Goal: Entertainment & Leisure: Consume media (video, audio)

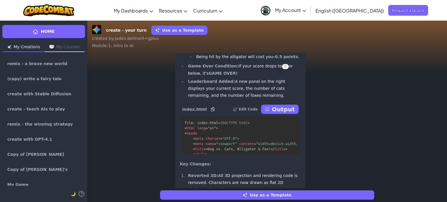
scroll to position [-300, 0]
click at [275, 114] on button "Output" at bounding box center [280, 109] width 38 height 9
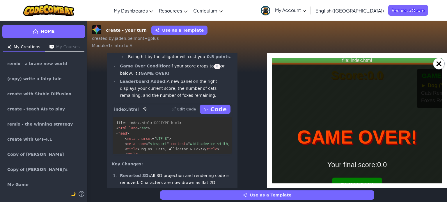
scroll to position [0, 0]
click at [361, 181] on div "GAME OVER! Your final score: 0.0 PLAY AGAIN" at bounding box center [357, 152] width 233 height 175
click at [361, 182] on button "PLAY AGAIN" at bounding box center [357, 185] width 50 height 15
click at [361, 183] on button "PLAY AGAIN" at bounding box center [357, 185] width 50 height 15
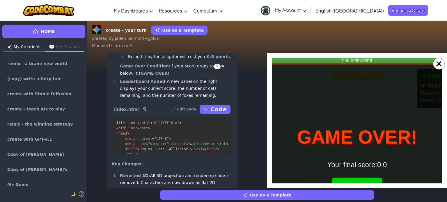
click at [332, 178] on button "PLAY AGAIN" at bounding box center [357, 185] width 50 height 15
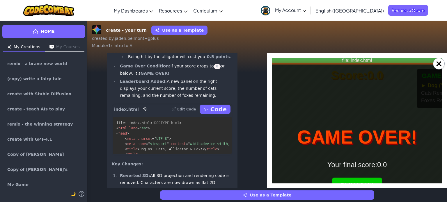
click at [332, 178] on button "PLAY AGAIN" at bounding box center [357, 185] width 50 height 15
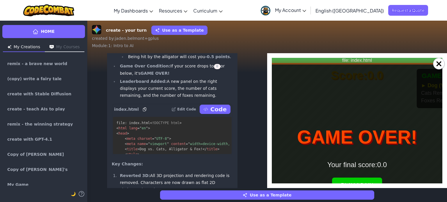
click at [332, 178] on button "PLAY AGAIN" at bounding box center [357, 185] width 50 height 15
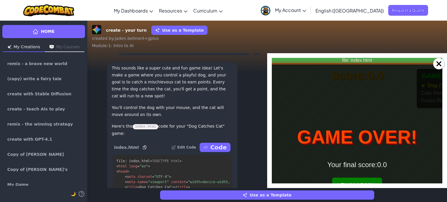
scroll to position [-5501, 0]
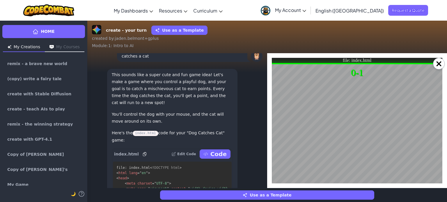
scroll to position [-5524, 0]
